Goal: Information Seeking & Learning: Learn about a topic

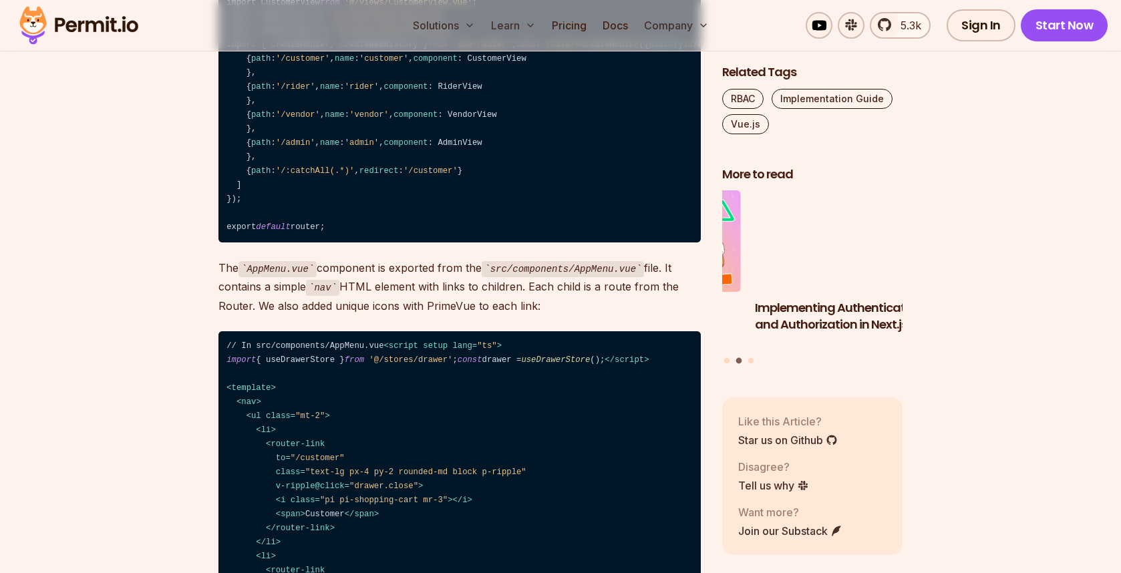
scroll to position [2268, 0]
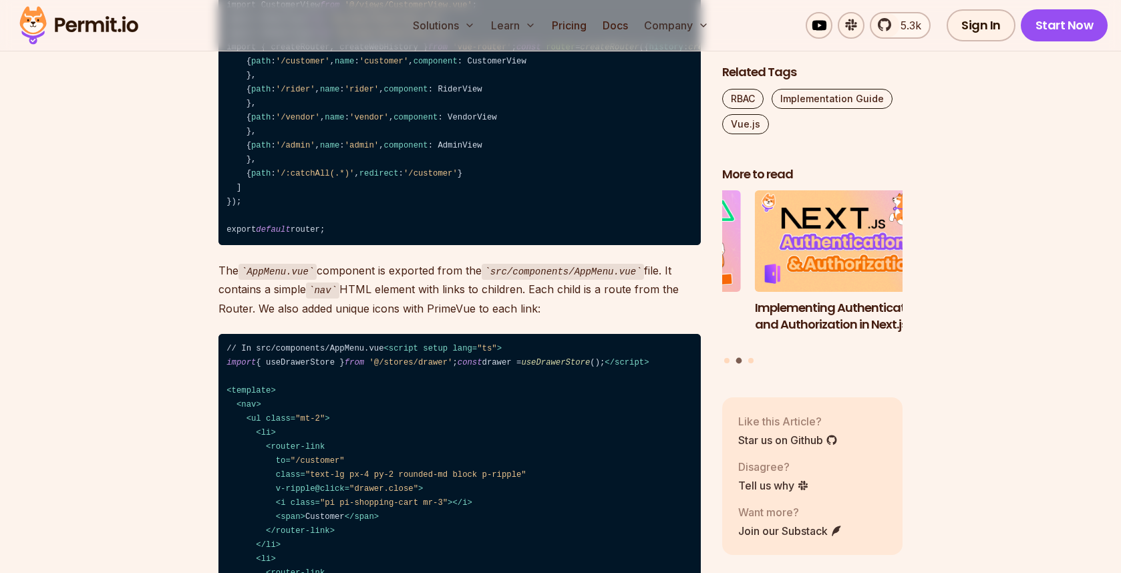
click at [321, 245] on code "// In src/router/index.ts import AdminView from '@/views/AdminView.vue' ; impor…" at bounding box center [459, 110] width 482 height 269
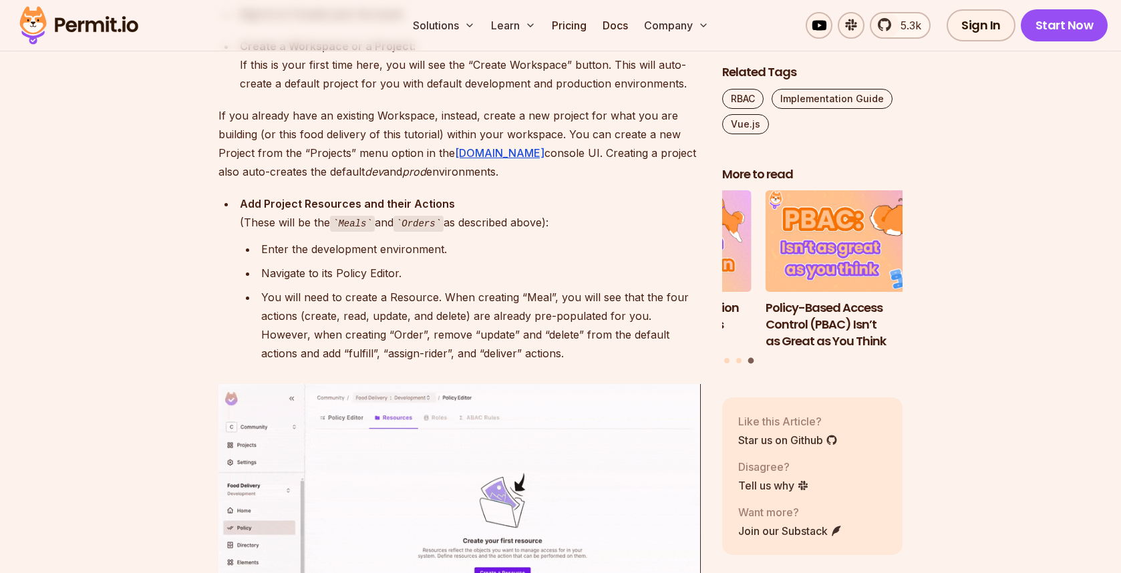
scroll to position [4502, 0]
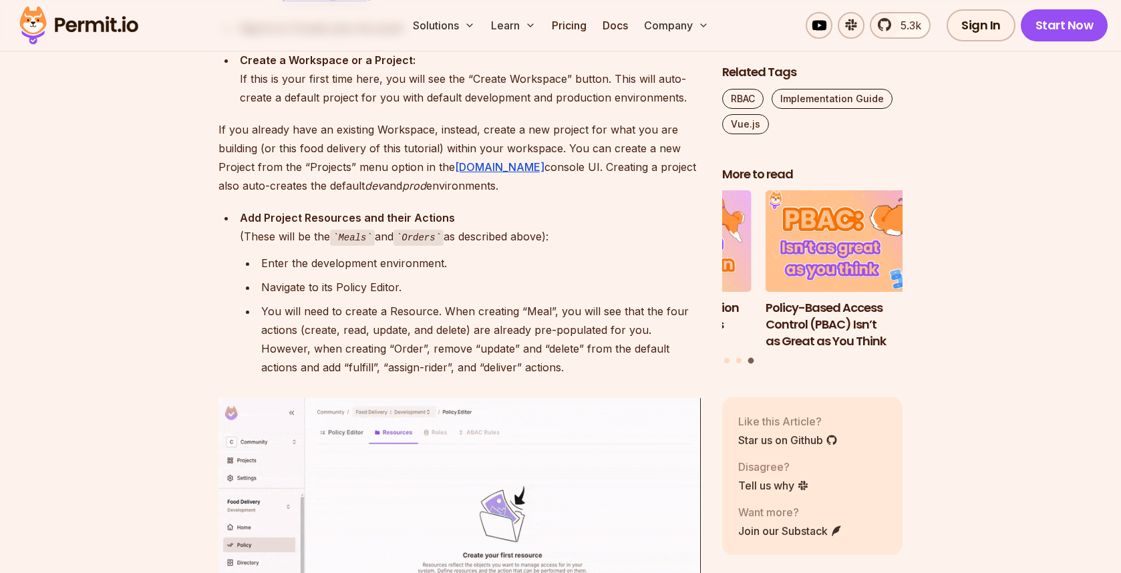
drag, startPoint x: 220, startPoint y: 317, endPoint x: 531, endPoint y: 413, distance: 325.2
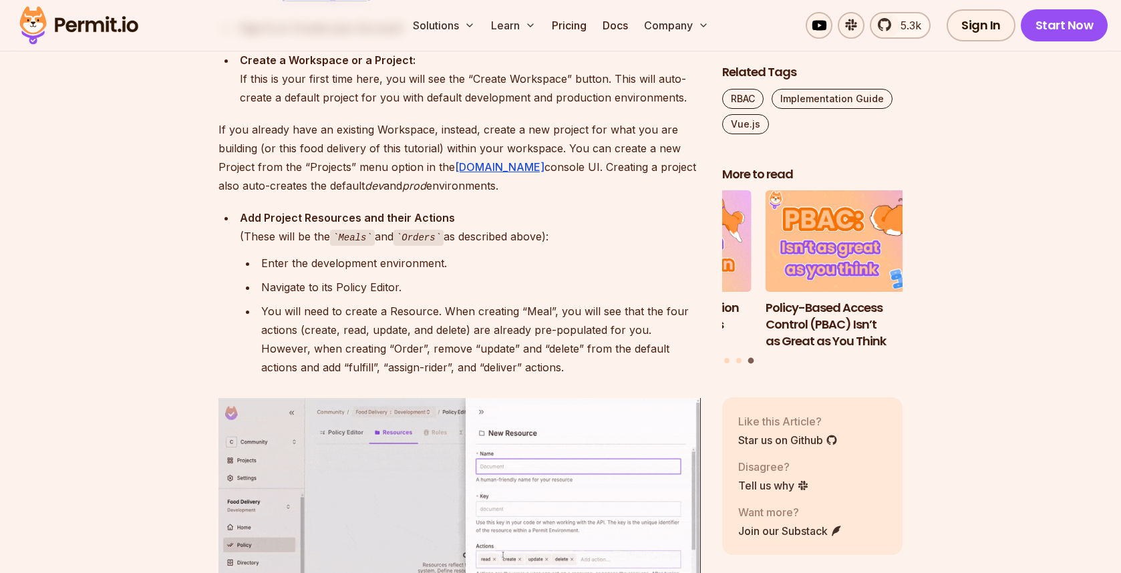
click at [531, 413] on section "Table of Contents Vue.js is a performant web framework for building lightning-f…" at bounding box center [560, 546] width 1121 height 8481
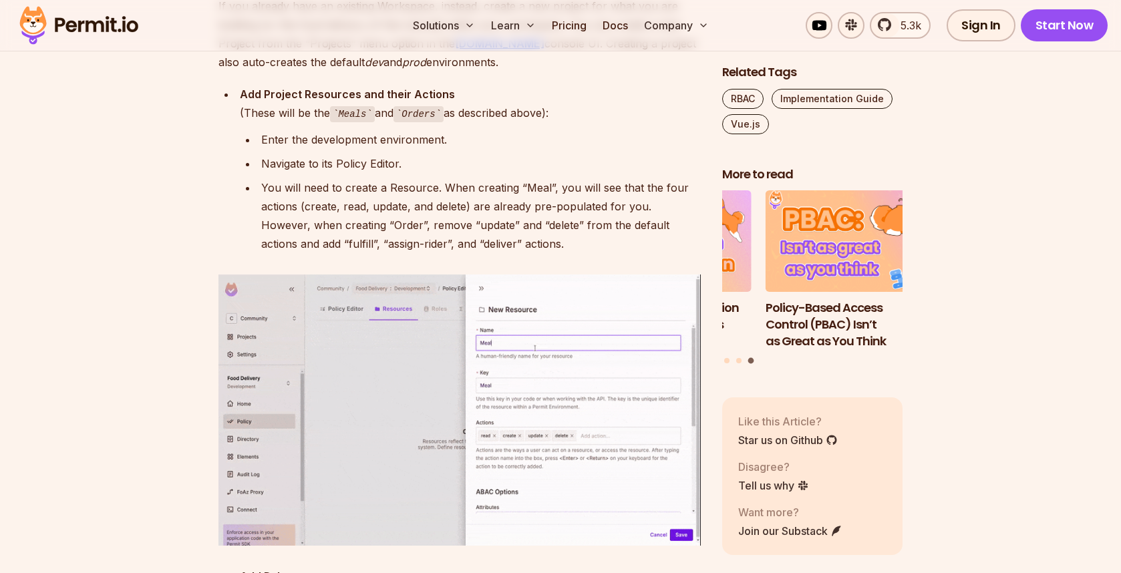
scroll to position [4636, 0]
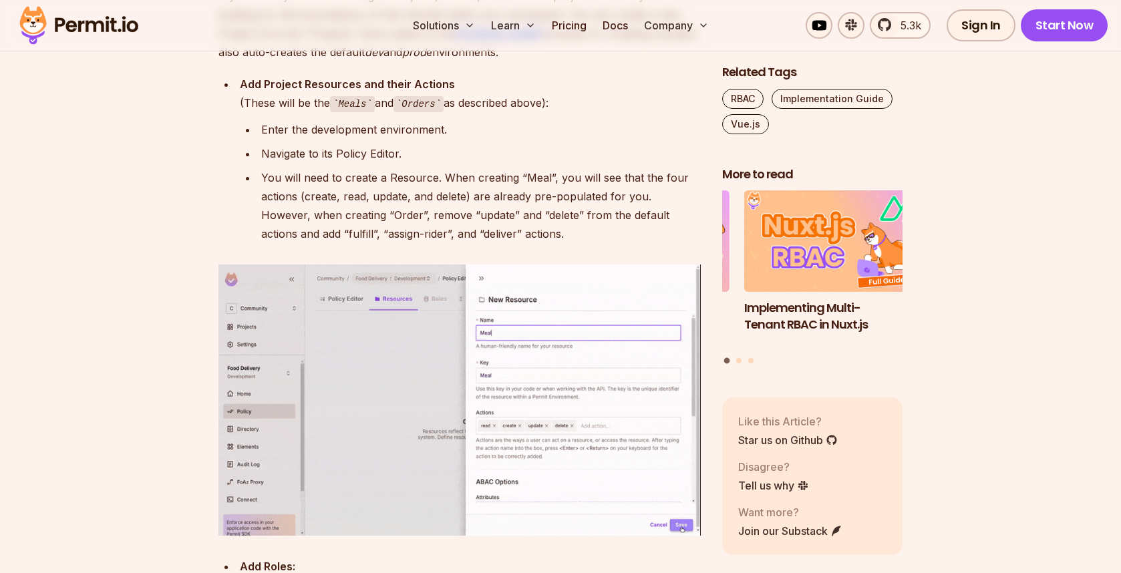
drag, startPoint x: 530, startPoint y: 279, endPoint x: 205, endPoint y: 194, distance: 336.2
click at [205, 194] on section "Table of Contents Vue.js is a performant web framework for building lightning-f…" at bounding box center [560, 412] width 1121 height 8481
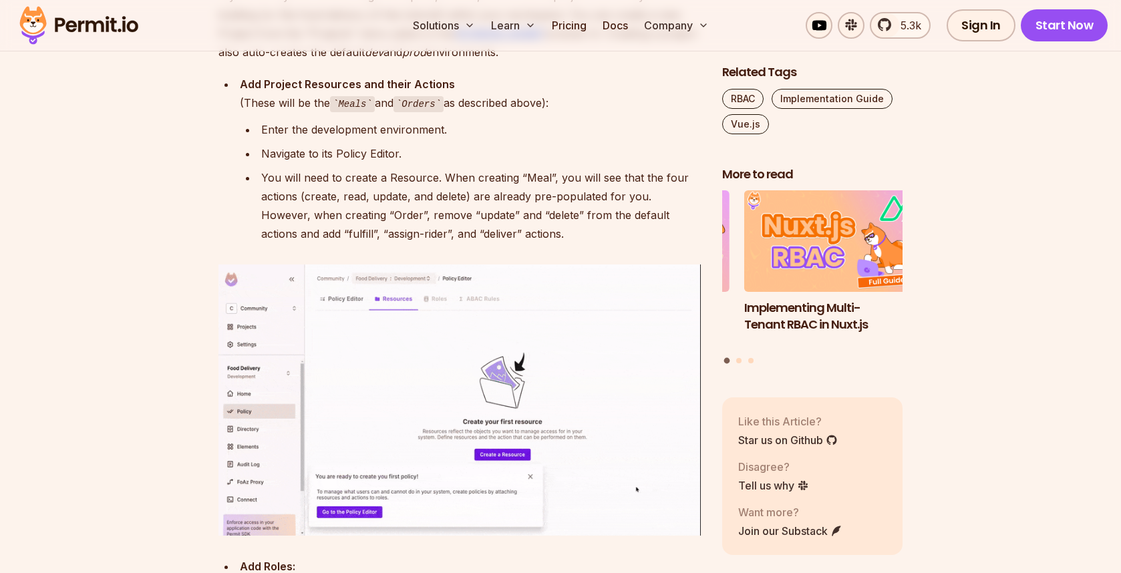
click at [207, 194] on section "Table of Contents Vue.js is a performant web framework for building lightning-f…" at bounding box center [560, 412] width 1121 height 8481
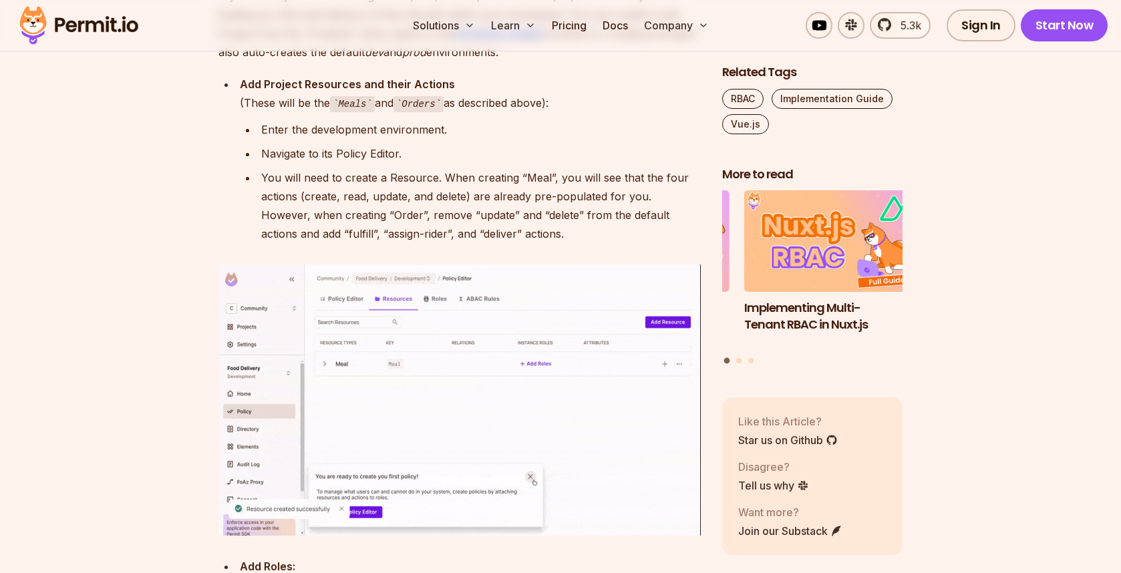
drag, startPoint x: 209, startPoint y: 174, endPoint x: 611, endPoint y: 279, distance: 415.6
click at [611, 279] on section "Table of Contents Vue.js is a performant web framework for building lightning-f…" at bounding box center [560, 412] width 1121 height 8481
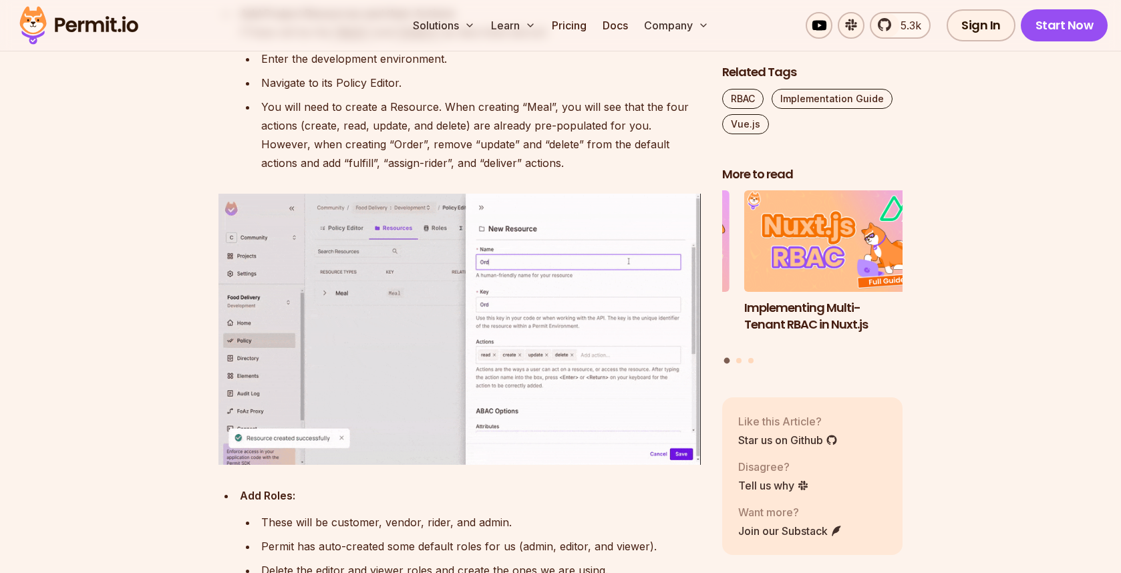
scroll to position [4703, 0]
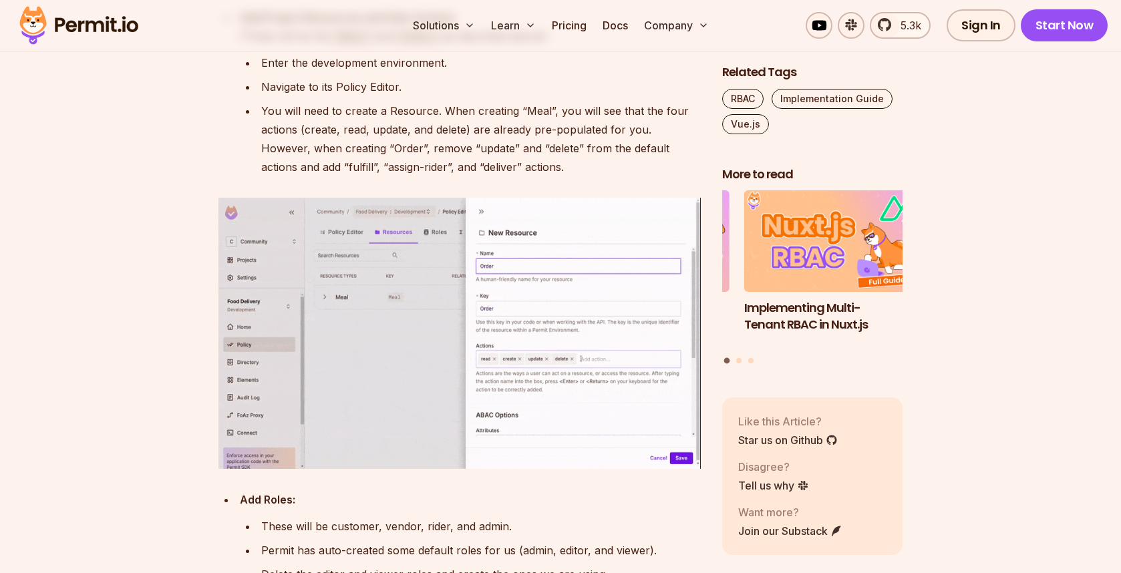
drag, startPoint x: 500, startPoint y: 267, endPoint x: 210, endPoint y: 262, distance: 289.9
click at [210, 262] on section "Table of Contents Vue.js is a performant web framework for building lightning-f…" at bounding box center [560, 346] width 1121 height 8481
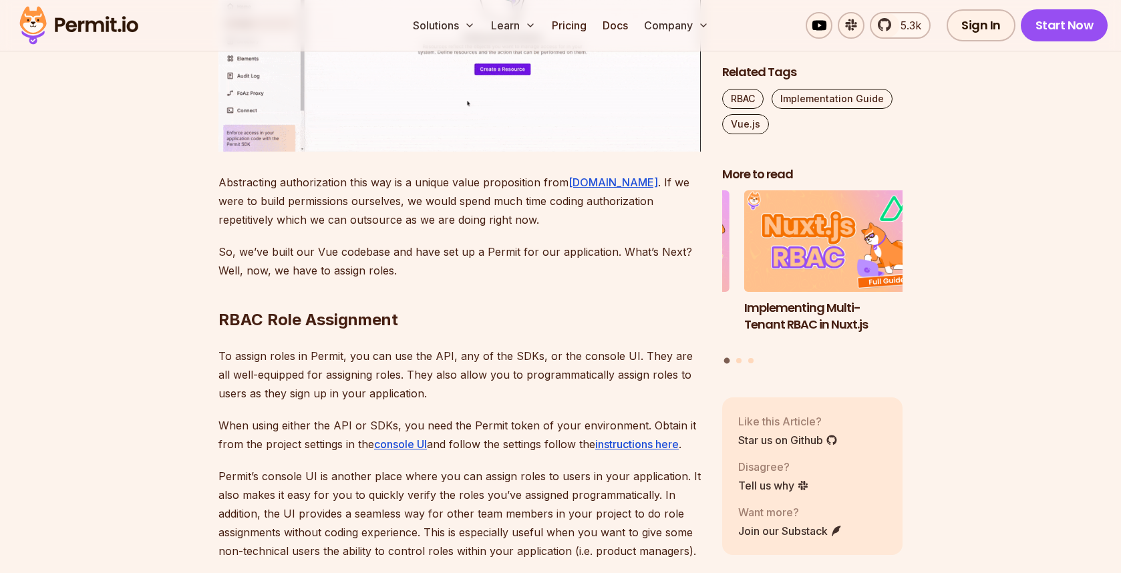
scroll to position [5513, 0]
drag, startPoint x: 341, startPoint y: 381, endPoint x: 254, endPoint y: 248, distance: 159.7
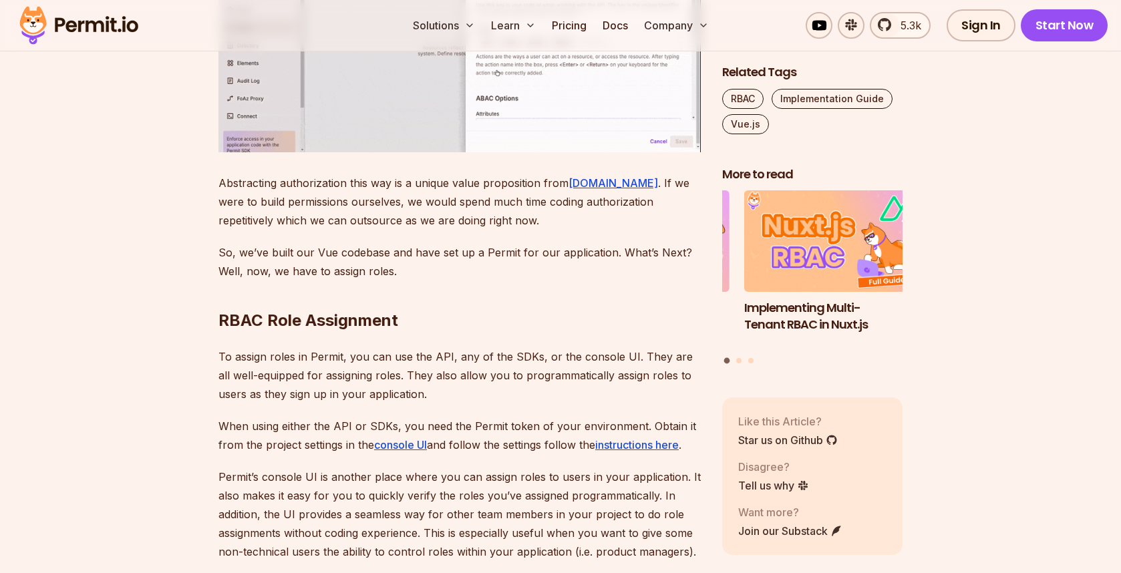
drag, startPoint x: 243, startPoint y: 229, endPoint x: 383, endPoint y: 230, distance: 139.6
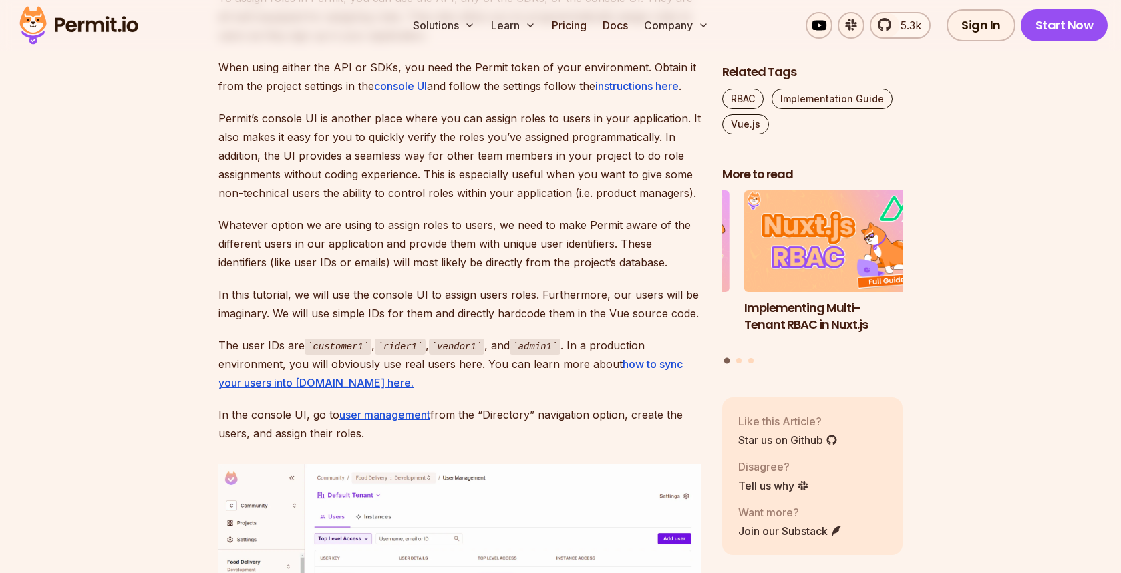
scroll to position [6004, 0]
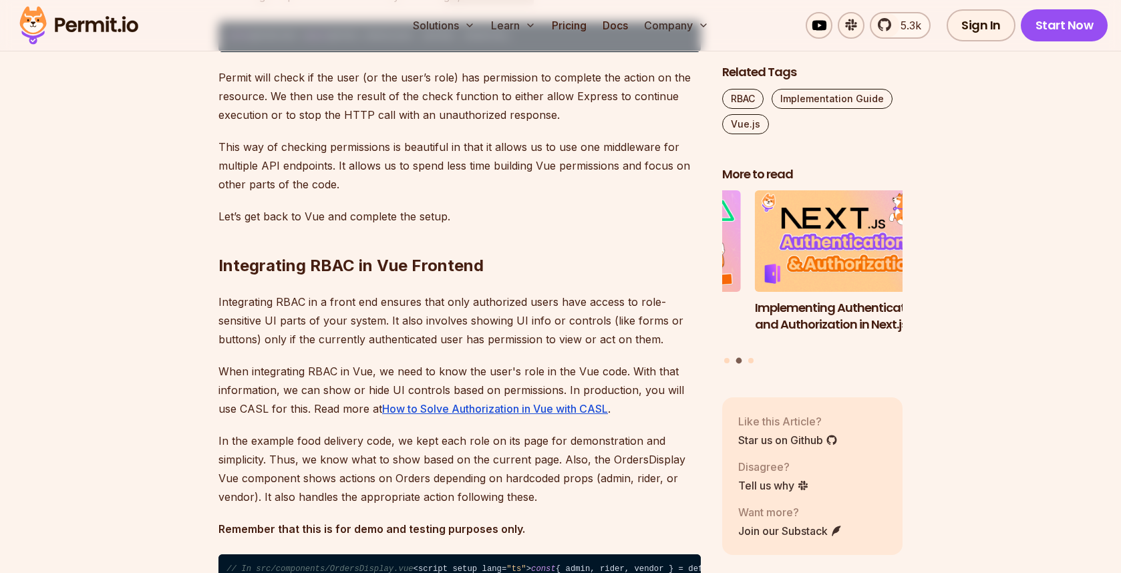
scroll to position [7449, 0]
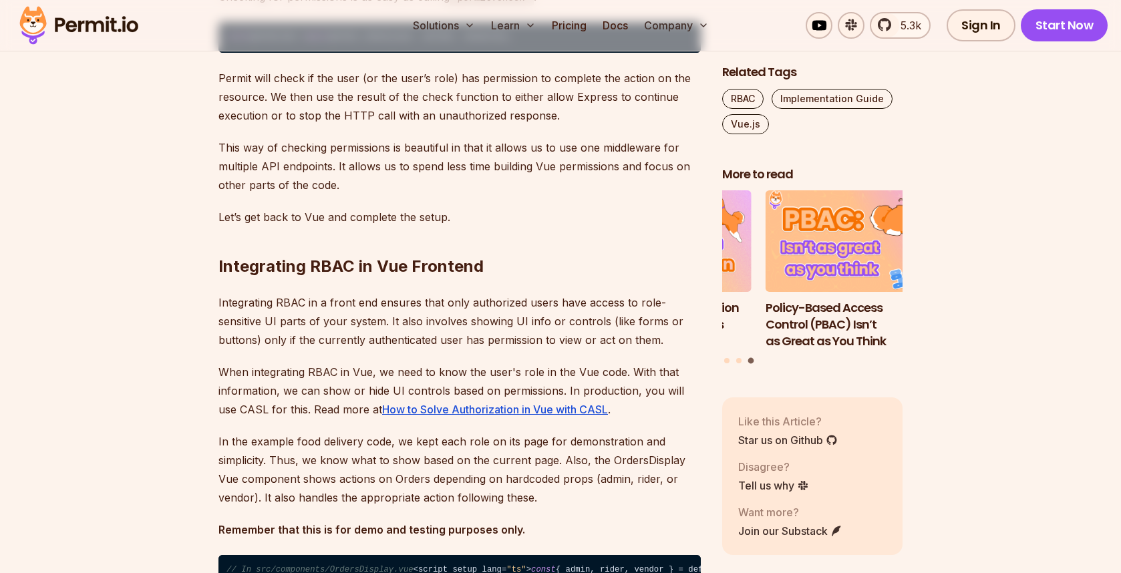
drag, startPoint x: 382, startPoint y: 231, endPoint x: 257, endPoint y: 218, distance: 126.2
drag, startPoint x: 257, startPoint y: 218, endPoint x: 377, endPoint y: 230, distance: 121.4
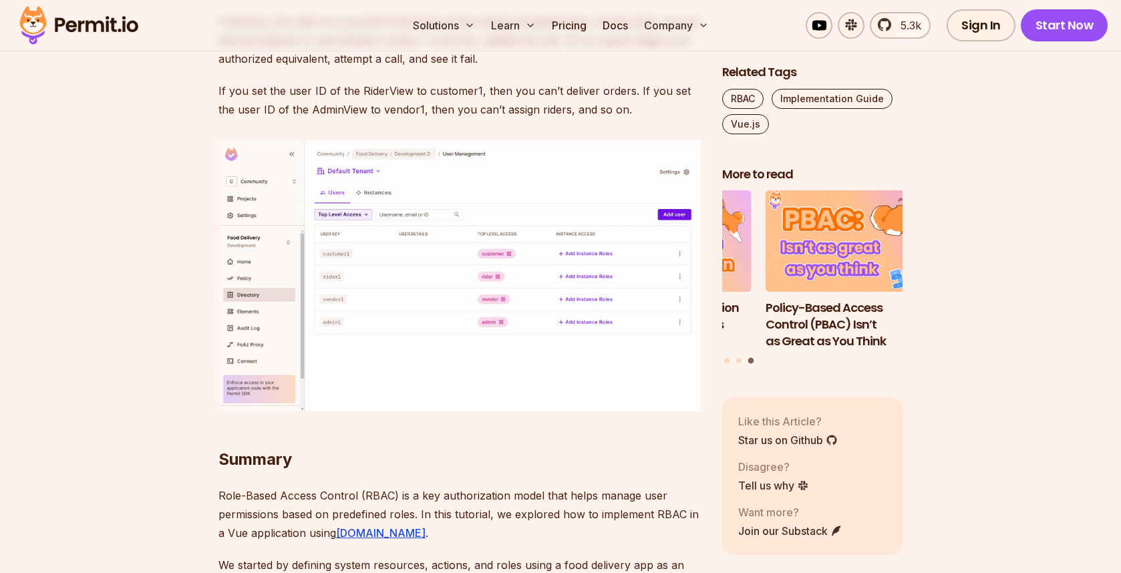
scroll to position [8320, 0]
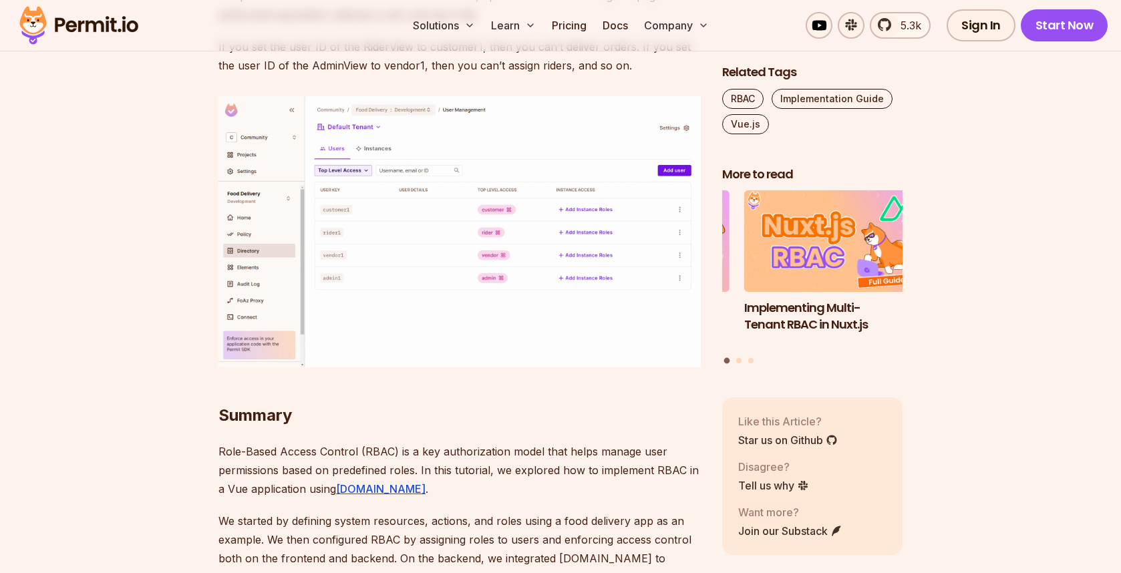
drag, startPoint x: 224, startPoint y: 250, endPoint x: 329, endPoint y: 331, distance: 132.4
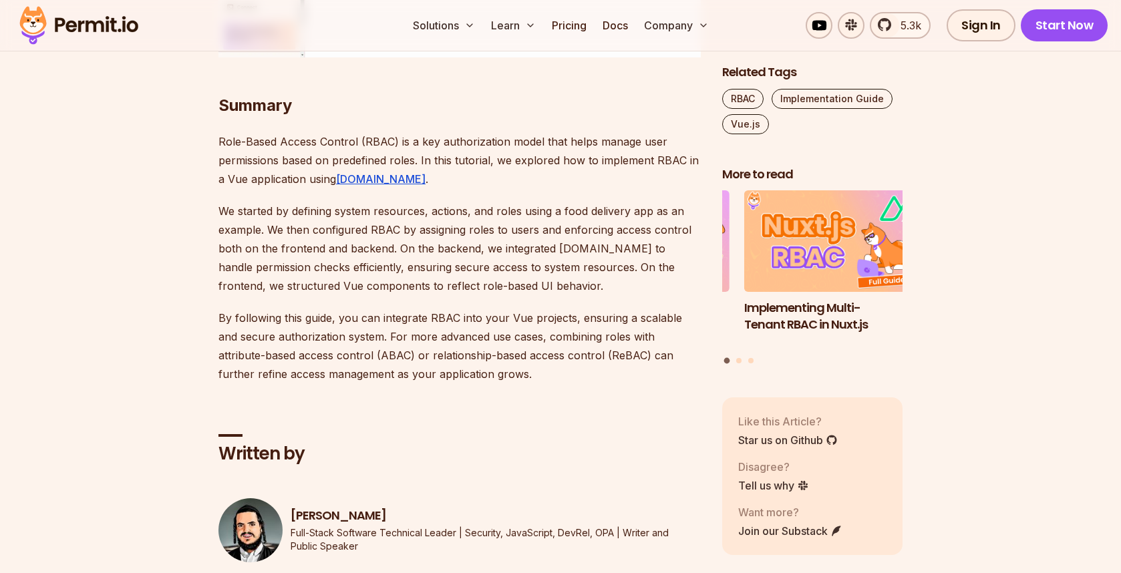
scroll to position [8630, 0]
drag, startPoint x: 277, startPoint y: 360, endPoint x: 215, endPoint y: 303, distance: 84.1
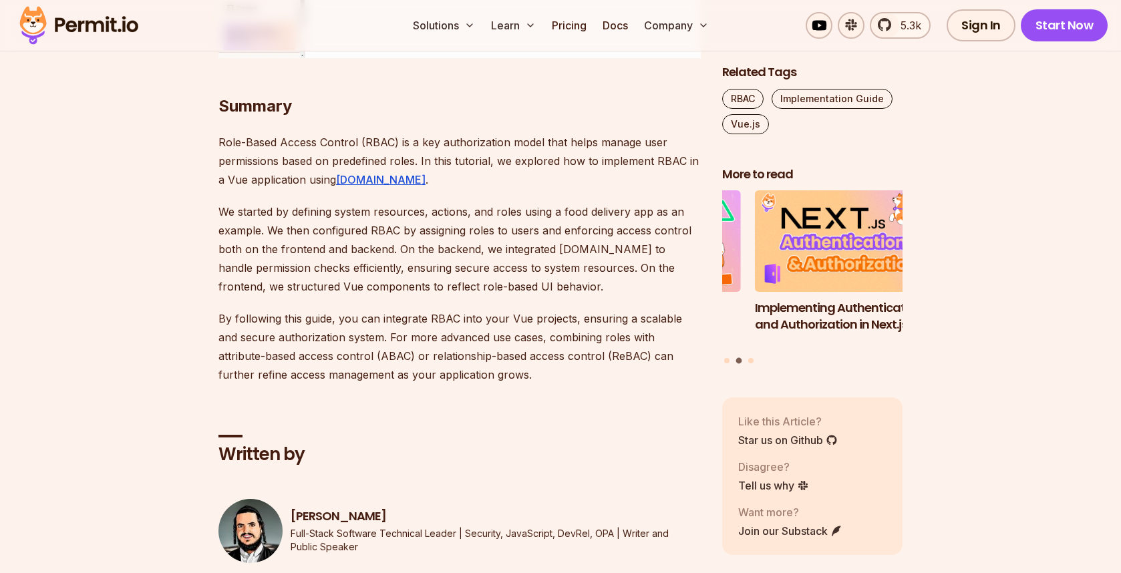
drag, startPoint x: 215, startPoint y: 303, endPoint x: 340, endPoint y: 367, distance: 140.7
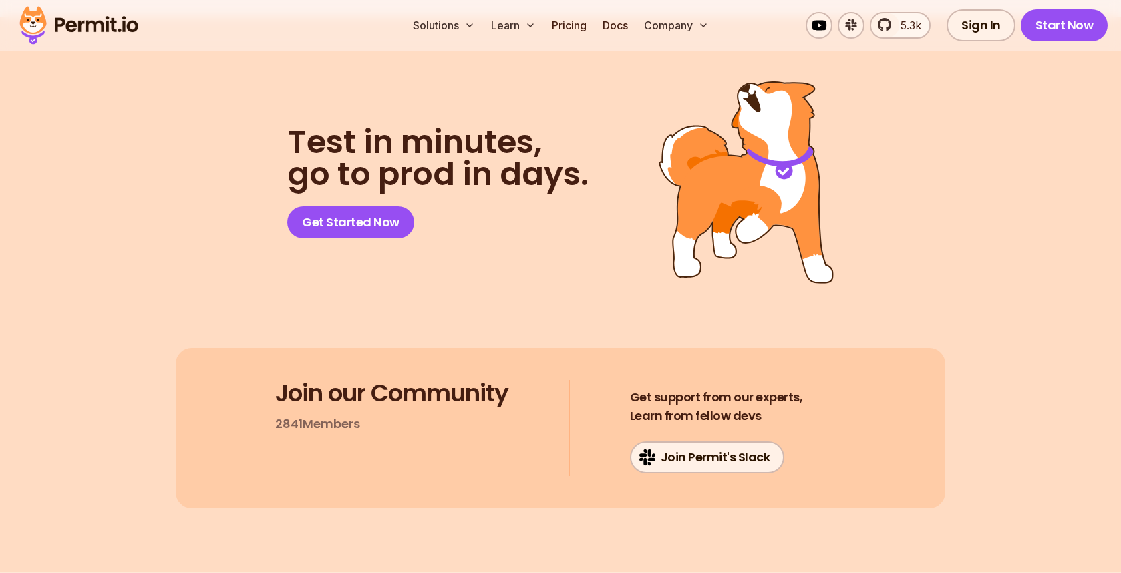
scroll to position [9293, 0]
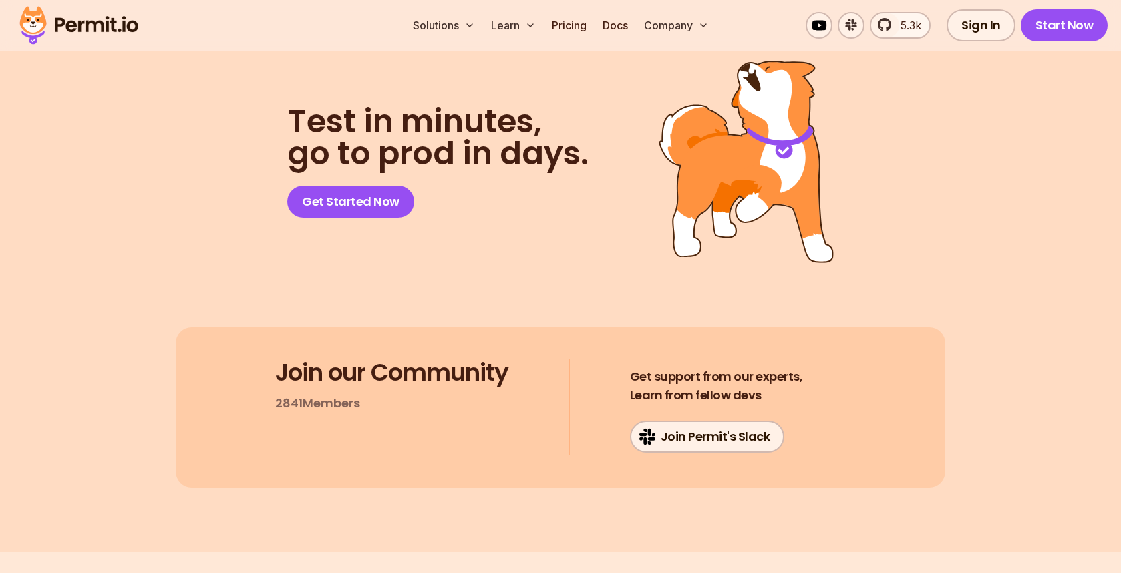
drag, startPoint x: 217, startPoint y: 282, endPoint x: 383, endPoint y: 333, distance: 174.1
drag, startPoint x: 405, startPoint y: 313, endPoint x: 202, endPoint y: 264, distance: 208.2
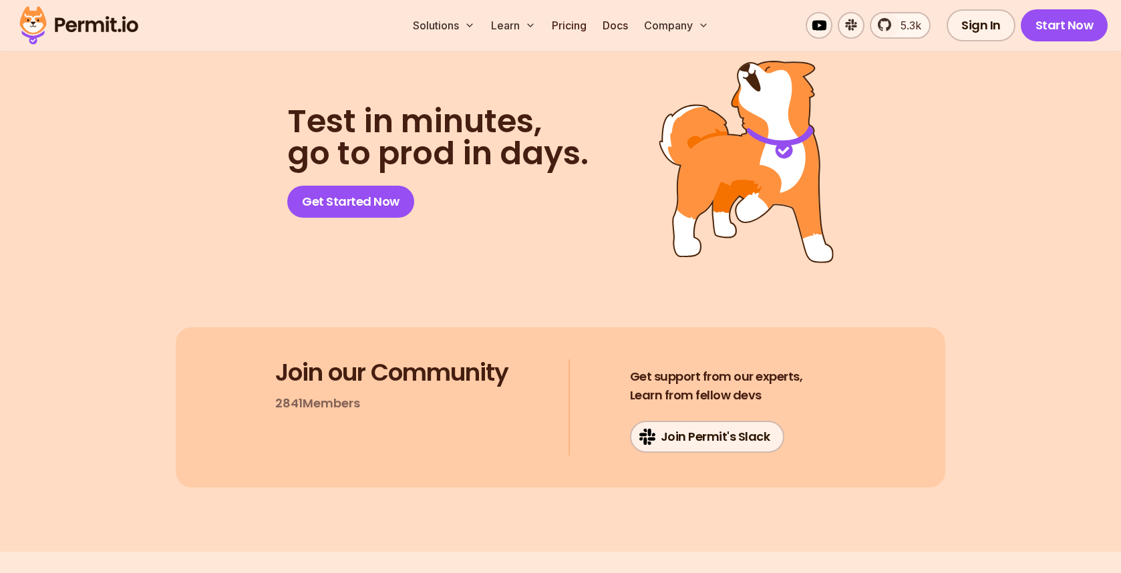
drag, startPoint x: 218, startPoint y: 222, endPoint x: 340, endPoint y: 248, distance: 124.8
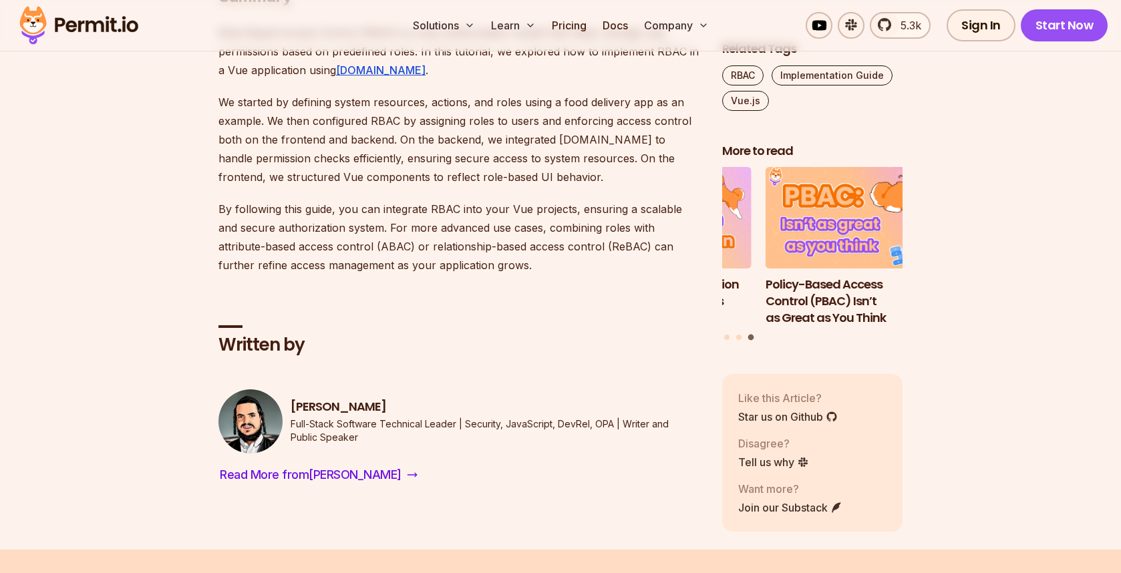
scroll to position [8738, 0]
drag, startPoint x: 623, startPoint y: 449, endPoint x: 216, endPoint y: 418, distance: 407.3
drag, startPoint x: 218, startPoint y: 347, endPoint x: 487, endPoint y: 389, distance: 272.4
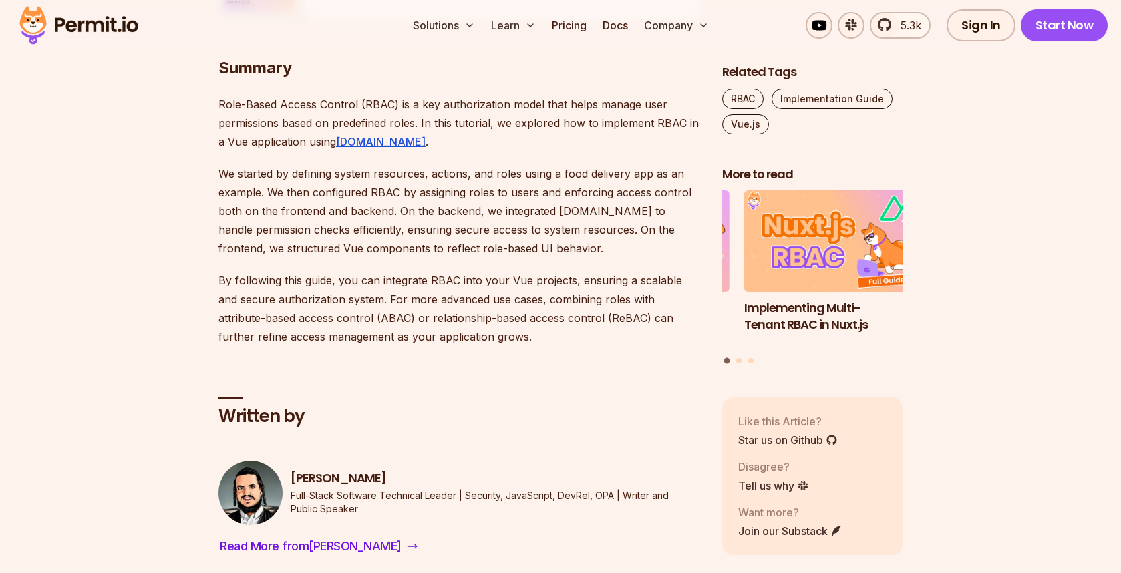
scroll to position [8666, 0]
drag, startPoint x: 421, startPoint y: 394, endPoint x: 199, endPoint y: 347, distance: 226.6
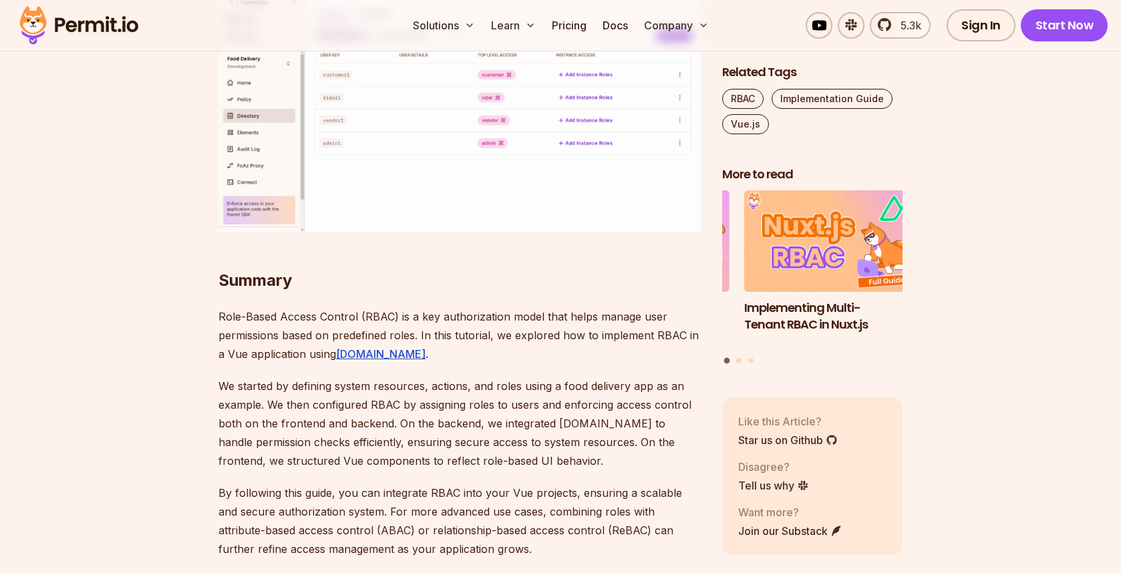
scroll to position [8455, 0]
